Goal: Go to known website: Access a specific website the user already knows

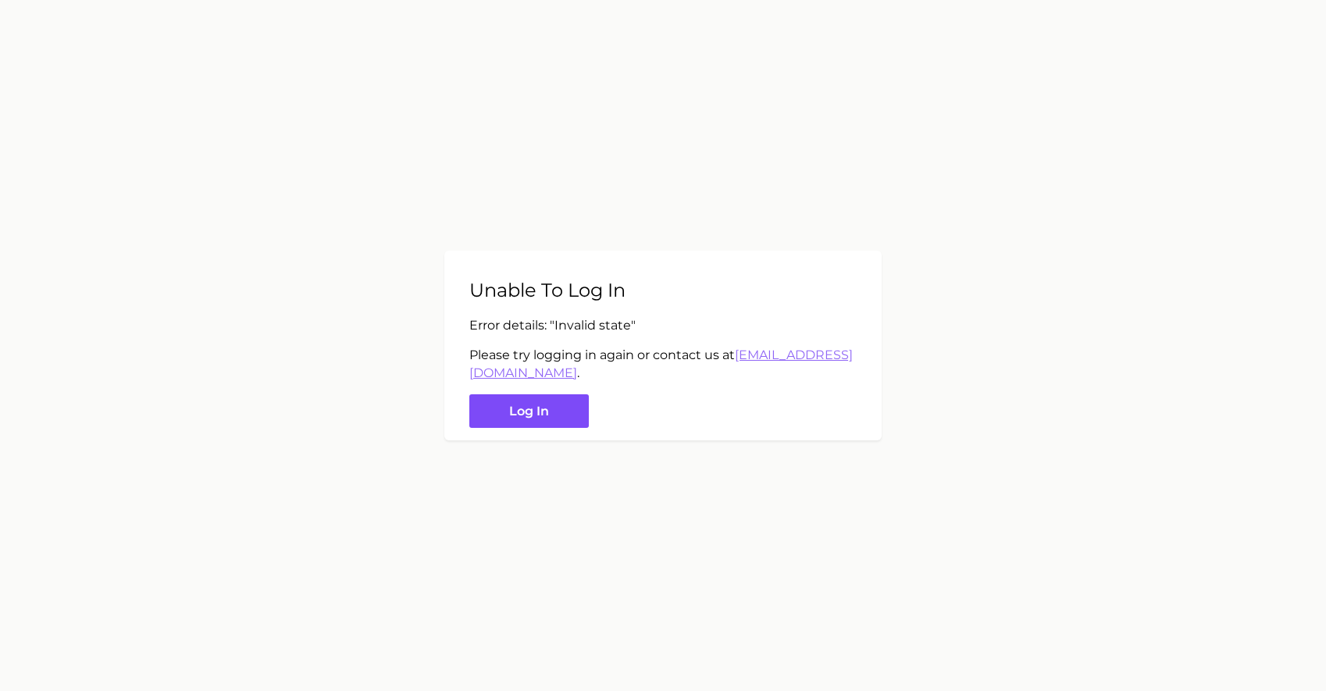
click at [516, 403] on button "Log in" at bounding box center [528, 411] width 119 height 34
